Goal: Information Seeking & Learning: Learn about a topic

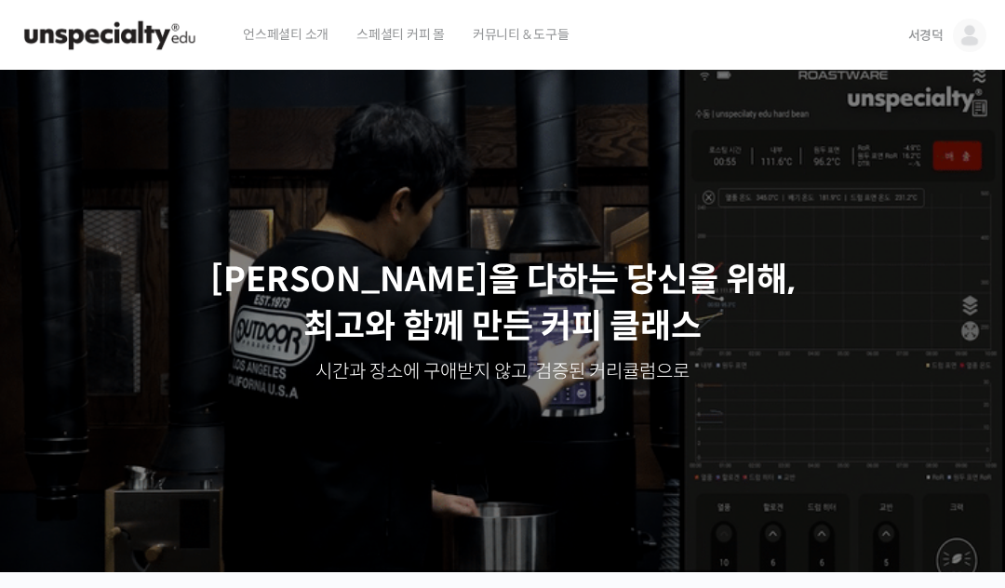
click at [937, 45] on link "서경덕" at bounding box center [947, 35] width 78 height 71
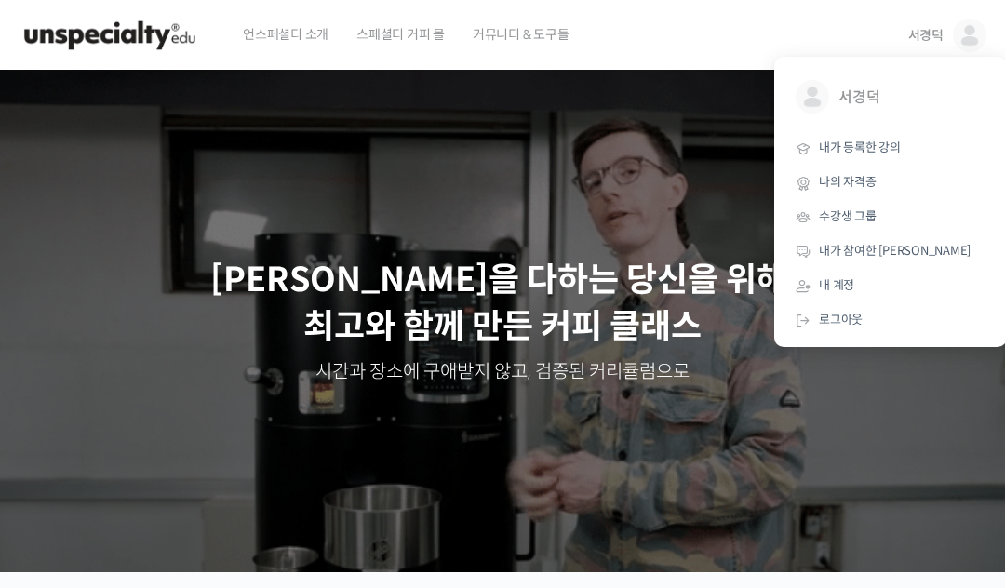
click at [877, 132] on link "내가 등록한 강의" at bounding box center [891, 148] width 218 height 34
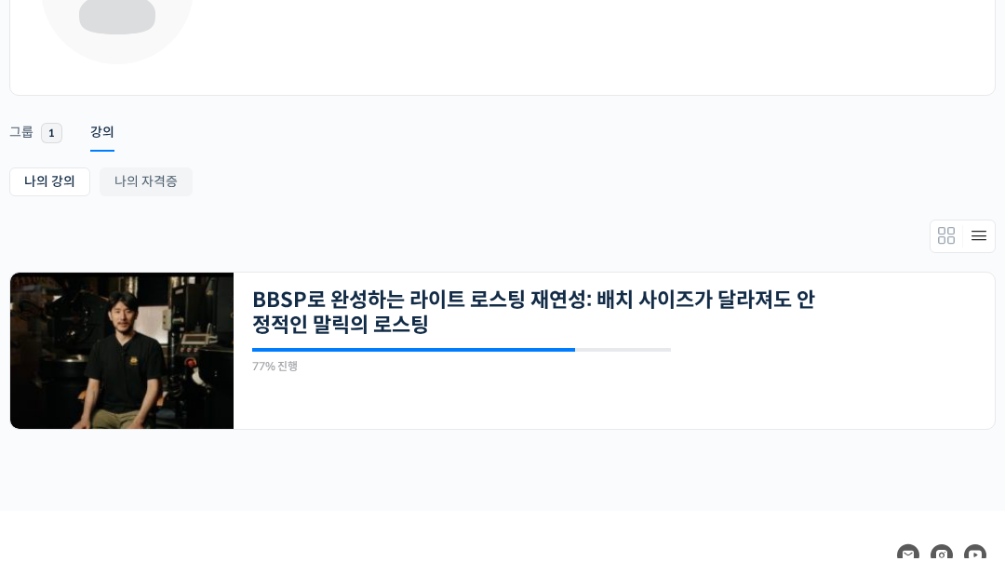
scroll to position [303, 0]
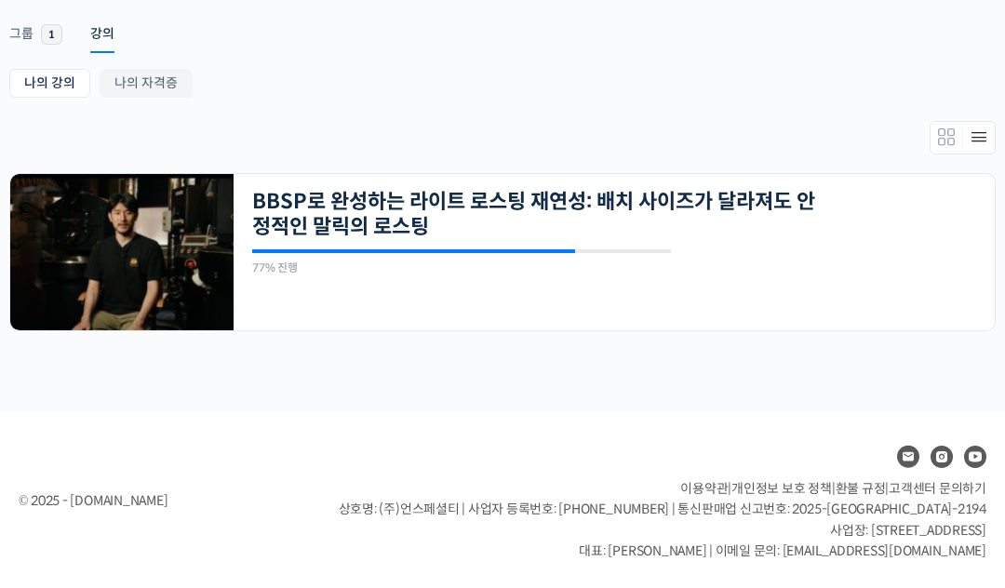
click at [89, 232] on img at bounding box center [121, 252] width 223 height 156
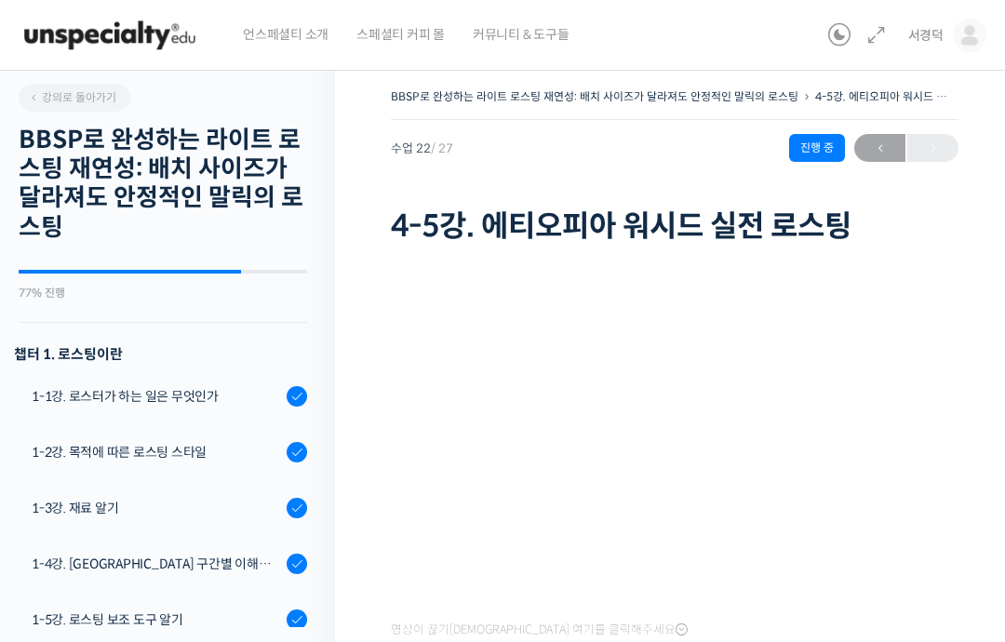
scroll to position [1312, 0]
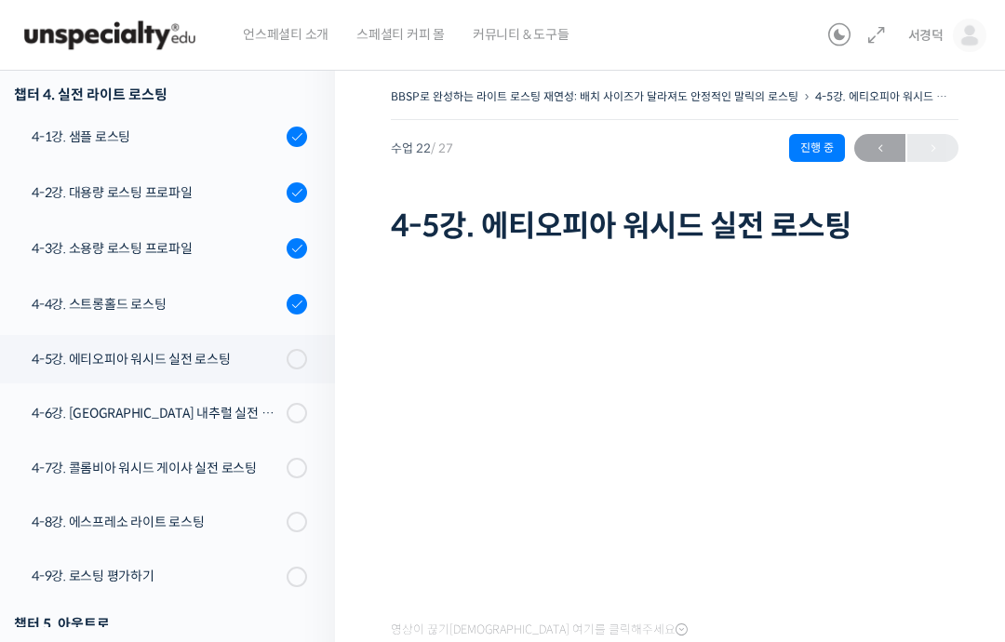
click at [65, 354] on div "4-5강. 에티오피아 워시드 실전 로스팅" at bounding box center [156, 359] width 249 height 20
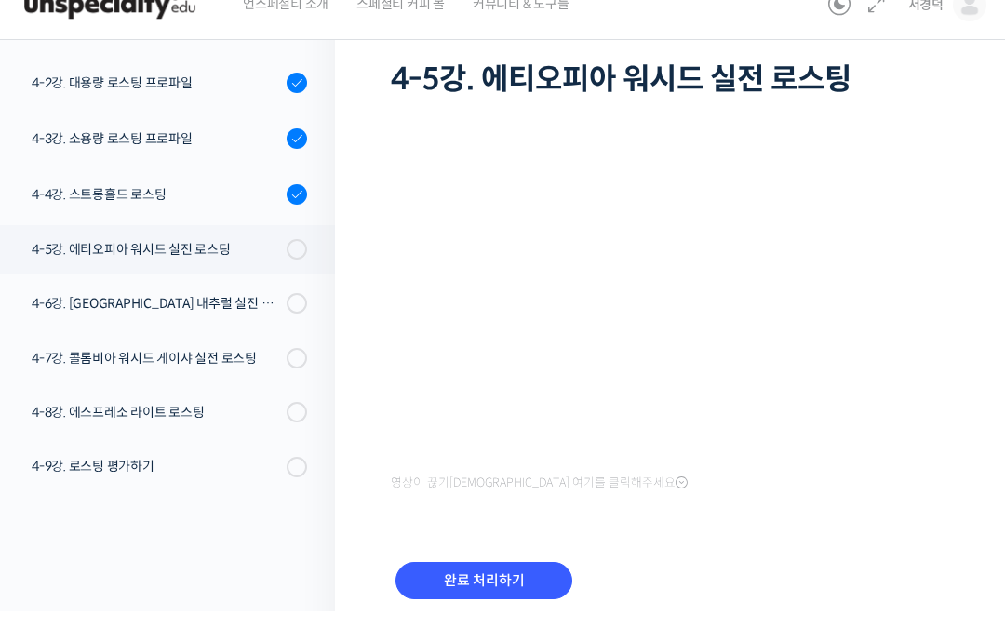
scroll to position [116, 0]
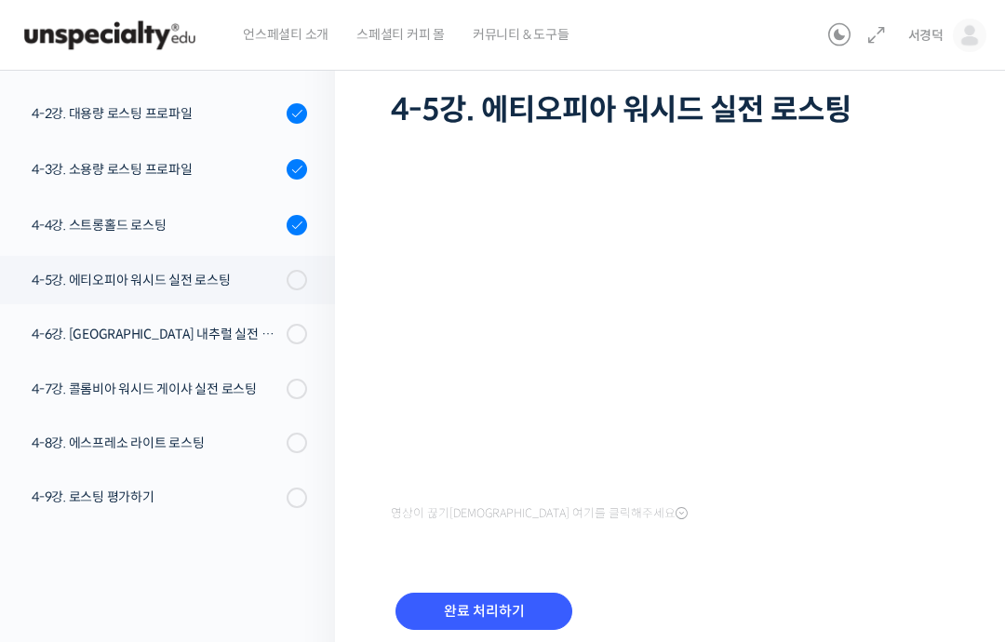
click at [519, 613] on input "완료 처리하기" at bounding box center [483, 612] width 177 height 38
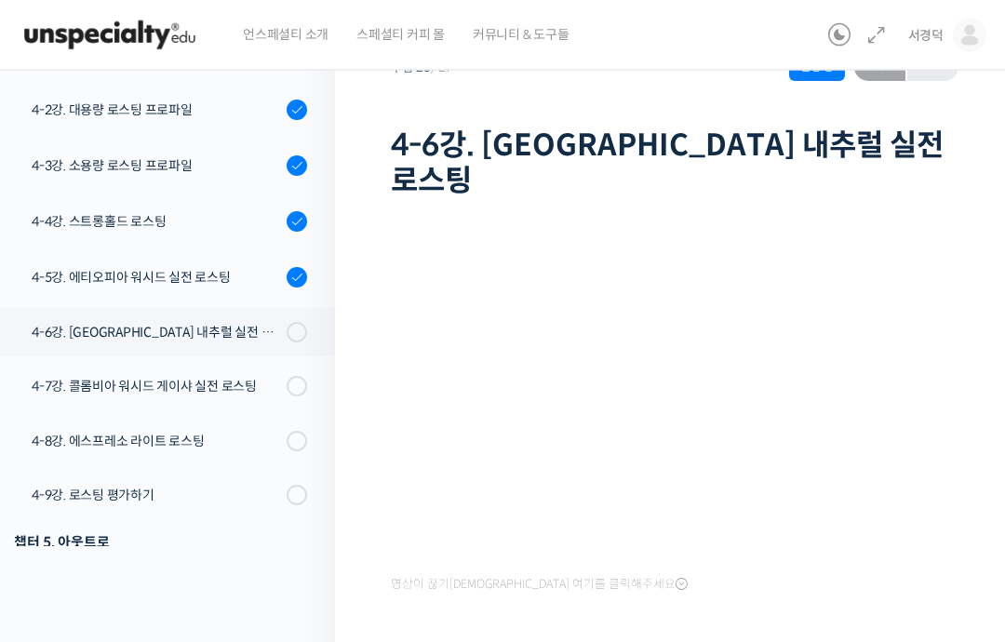
scroll to position [93, 0]
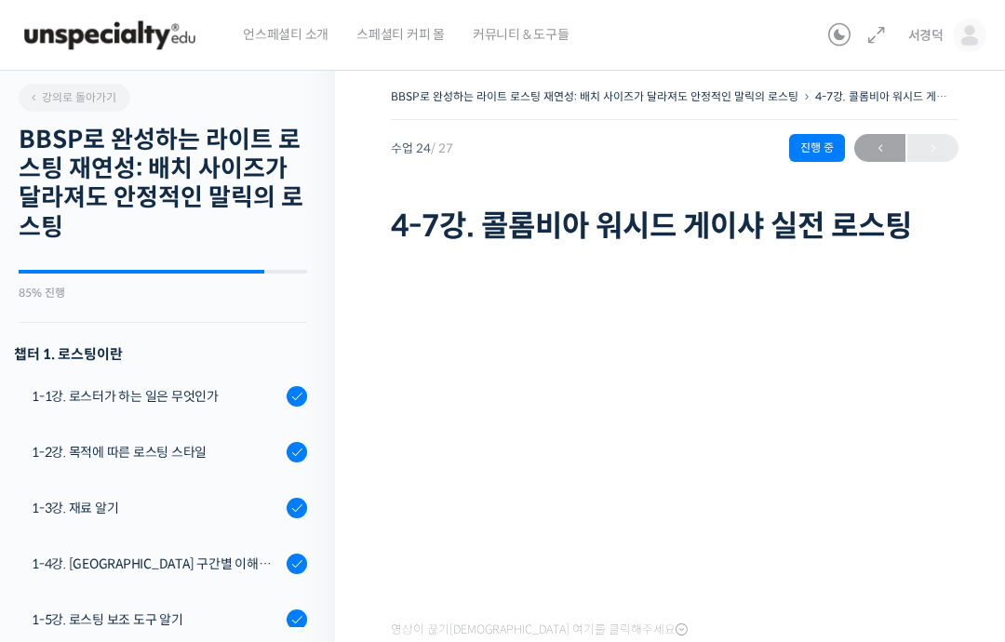
scroll to position [1316, 0]
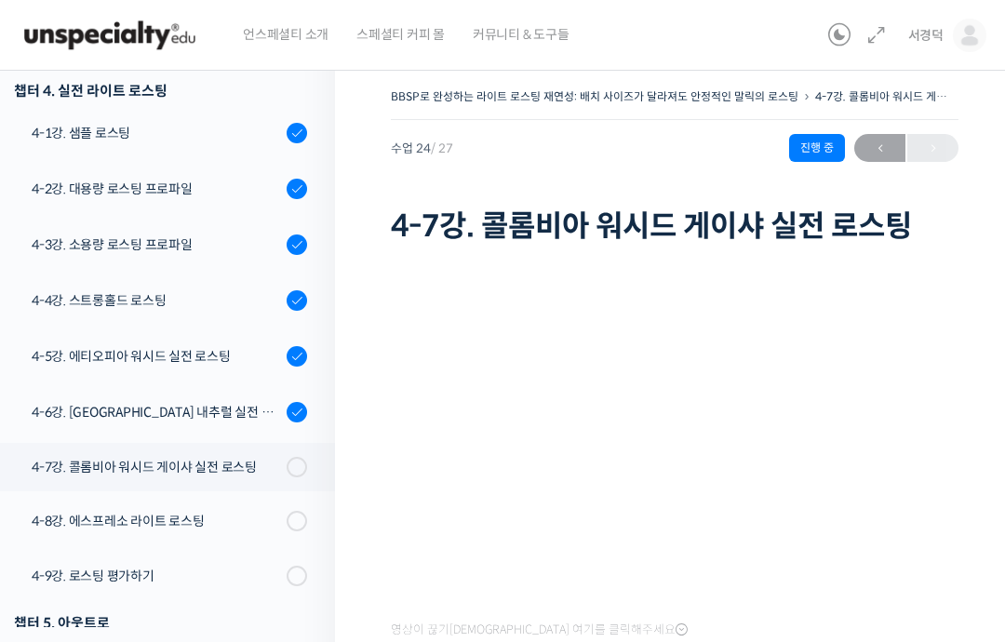
click at [240, 402] on div "4-6강. [GEOGRAPHIC_DATA] 내추럴 실전 로스팅" at bounding box center [156, 412] width 249 height 20
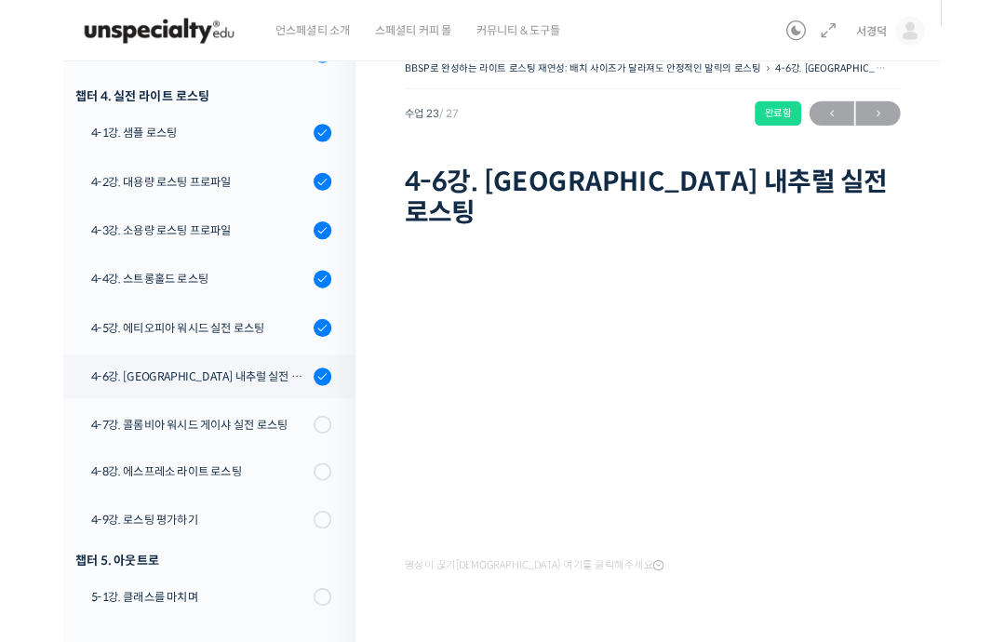
scroll to position [30, 0]
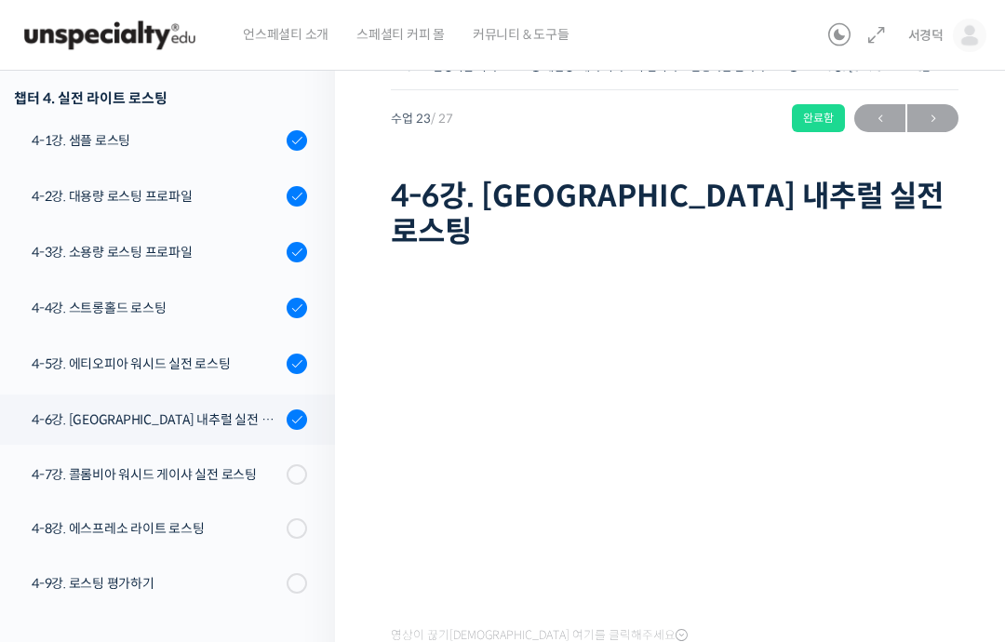
click at [239, 476] on div "4-7강. 콜롬비아 워시드 게이샤 실전 로스팅" at bounding box center [156, 474] width 249 height 20
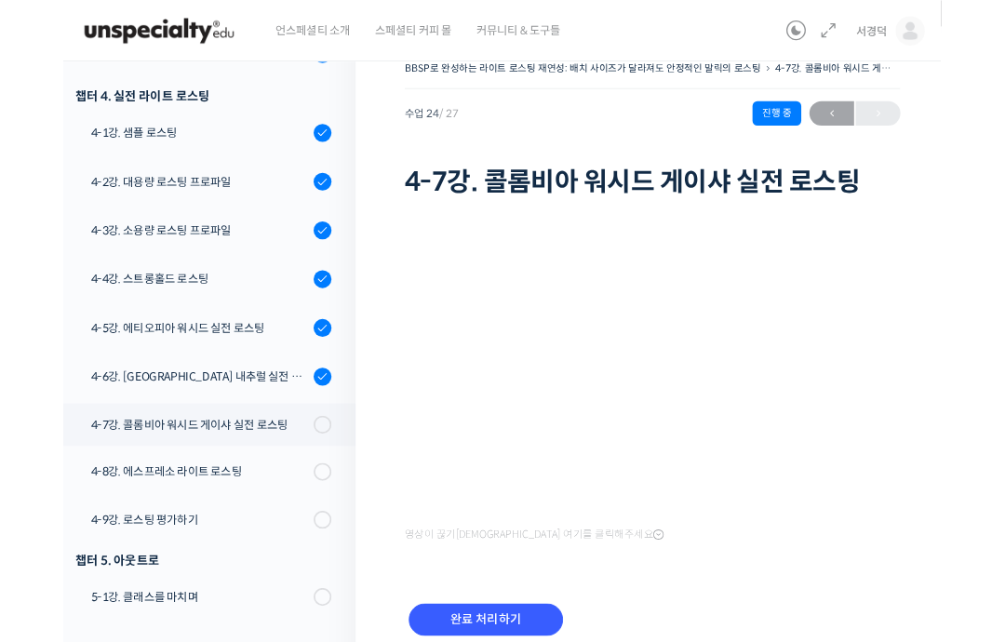
scroll to position [55, 0]
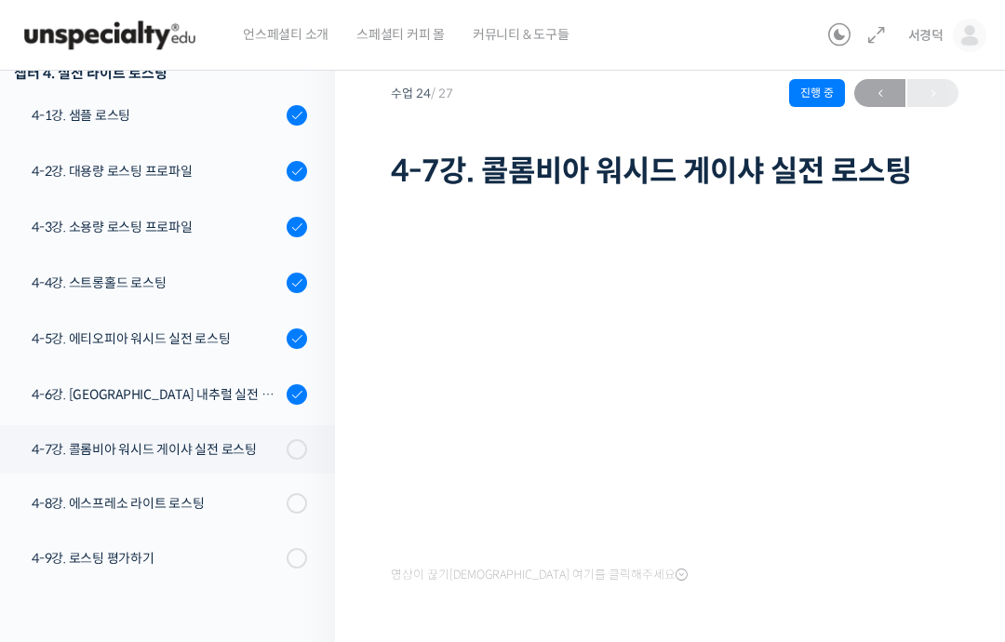
click at [304, 456] on span at bounding box center [302, 449] width 10 height 20
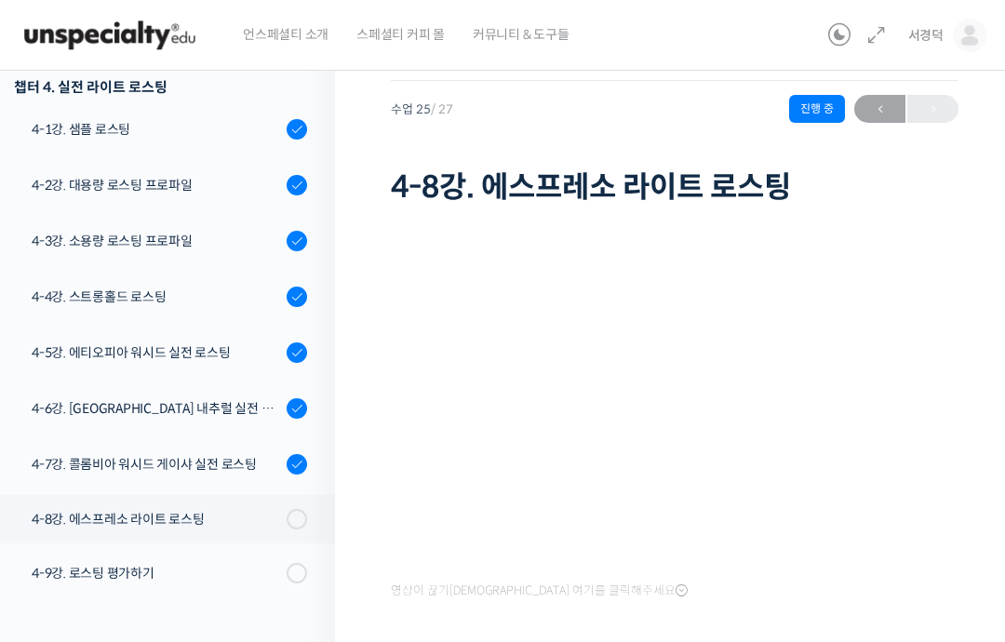
scroll to position [41, 0]
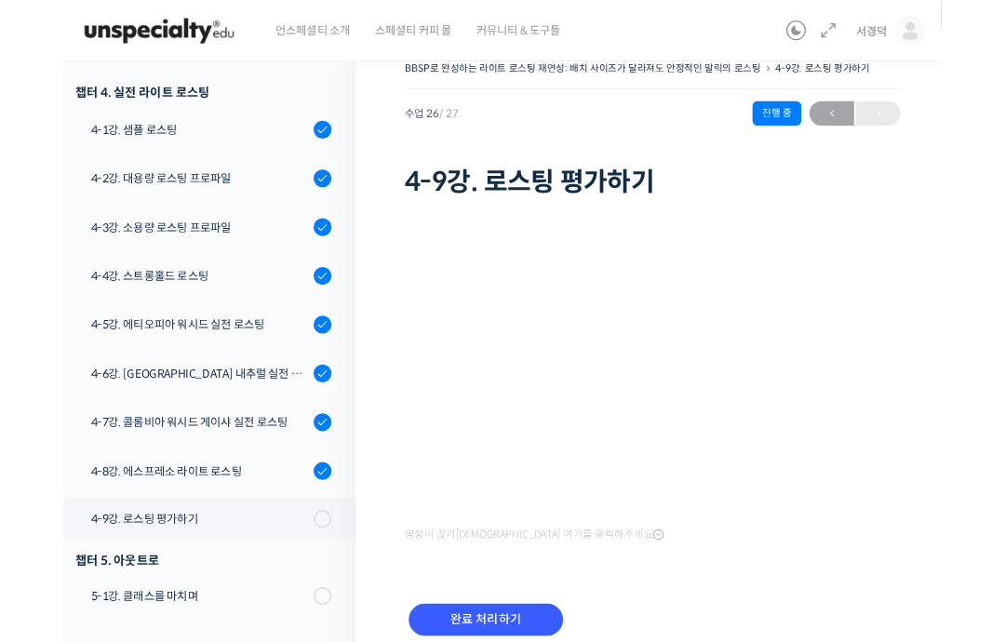
scroll to position [85, 0]
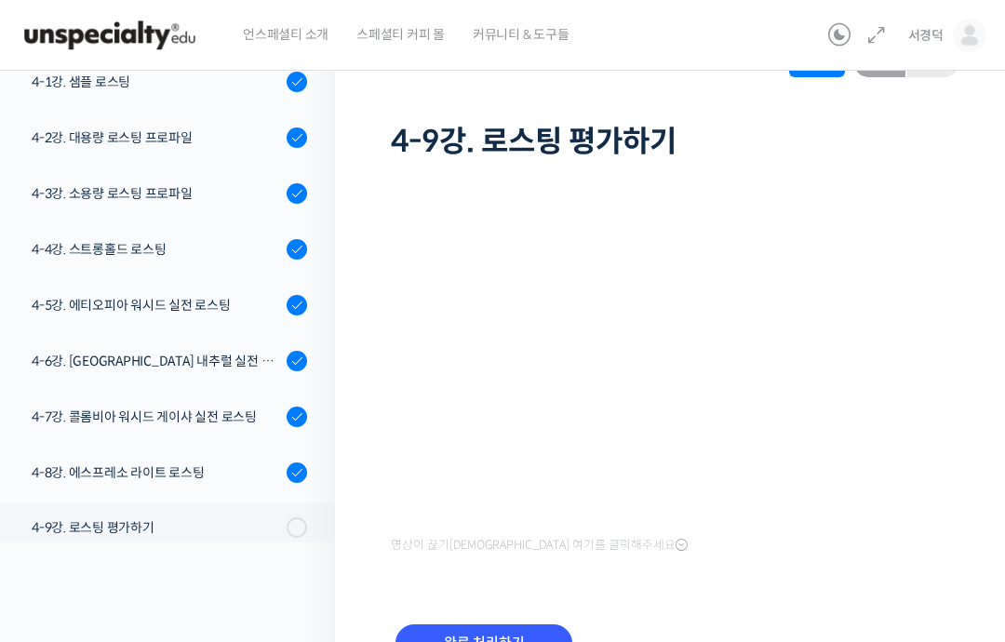
click at [420, 641] on input "완료 처리하기" at bounding box center [483, 643] width 177 height 38
